Goal: Information Seeking & Learning: Find specific fact

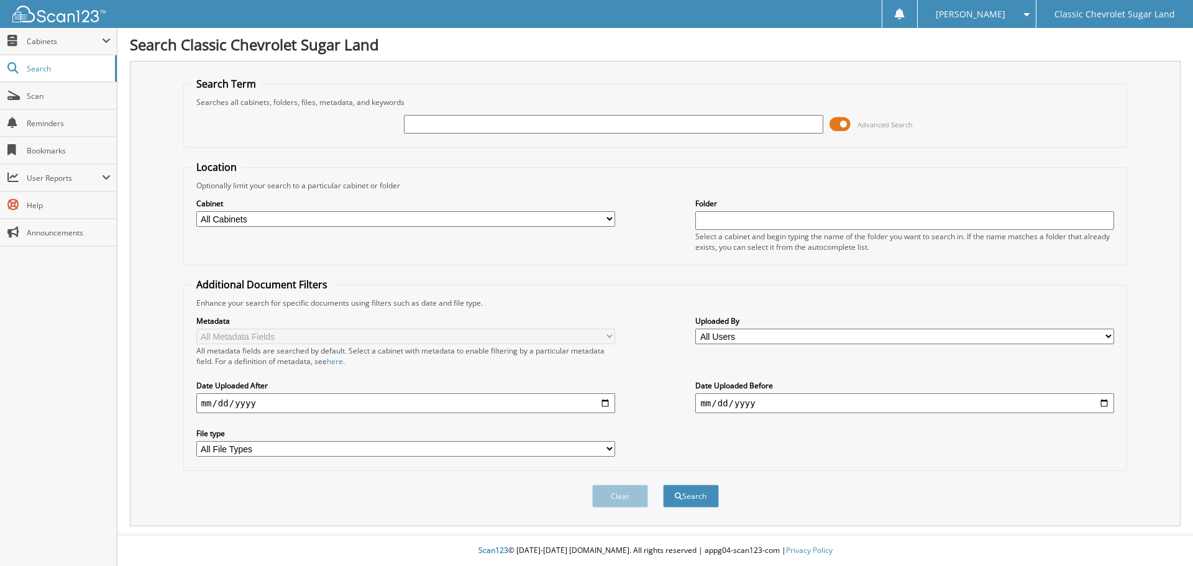
click at [525, 122] on input "text" at bounding box center [613, 124] width 419 height 19
type input "alma250913"
click at [663, 485] on button "Search" at bounding box center [691, 496] width 56 height 23
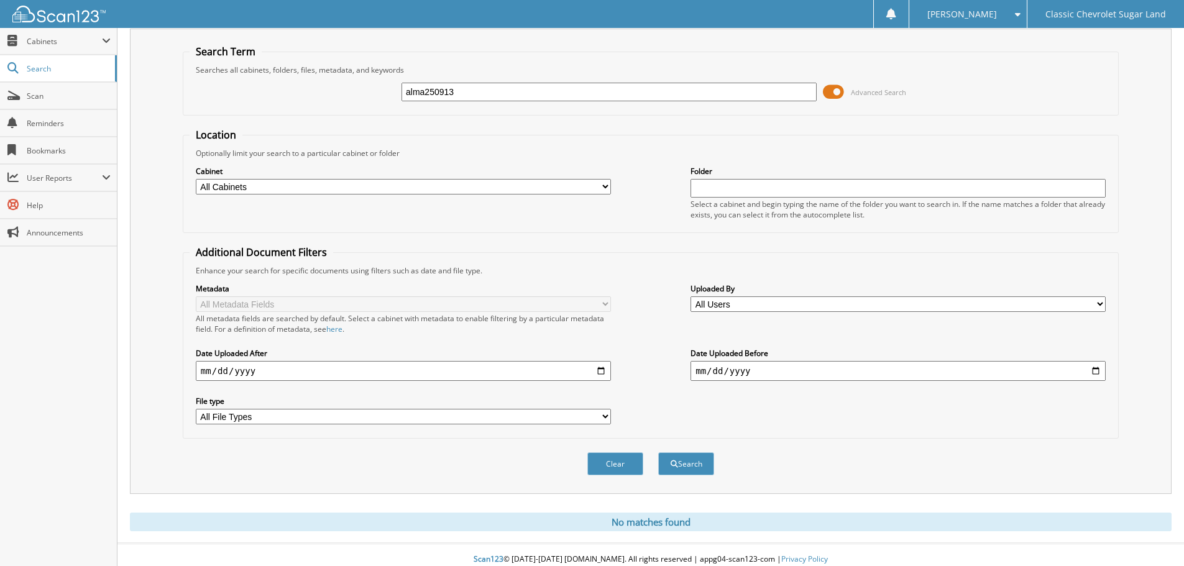
scroll to position [42, 0]
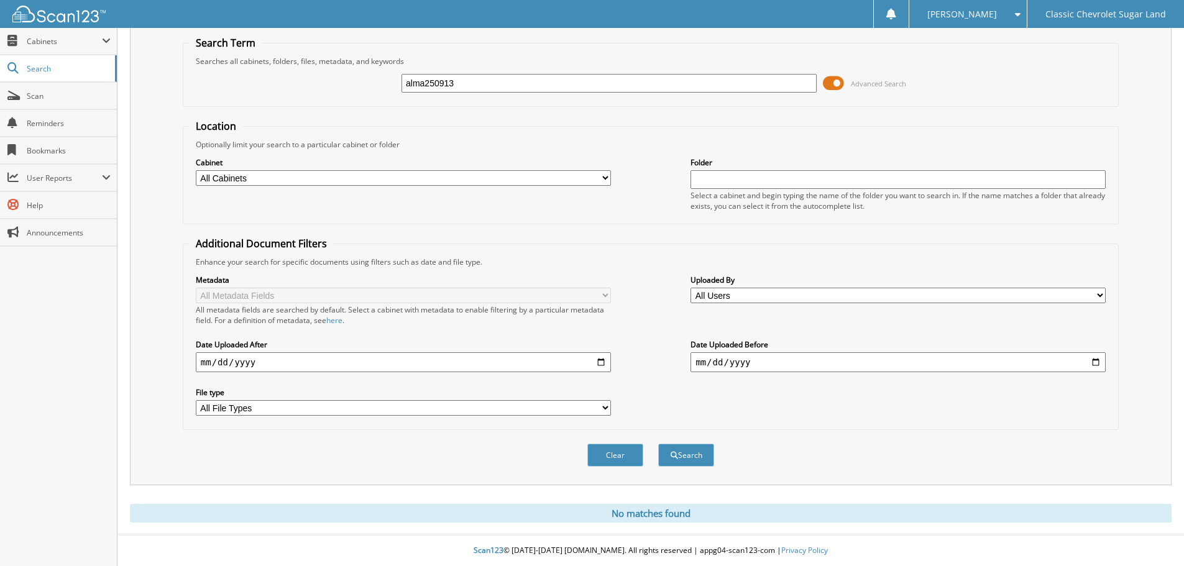
drag, startPoint x: 479, startPoint y: 79, endPoint x: 352, endPoint y: 82, distance: 127.4
click at [352, 82] on div "alma250913 Advanced Search" at bounding box center [651, 83] width 922 height 34
